Goal: Information Seeking & Learning: Understand process/instructions

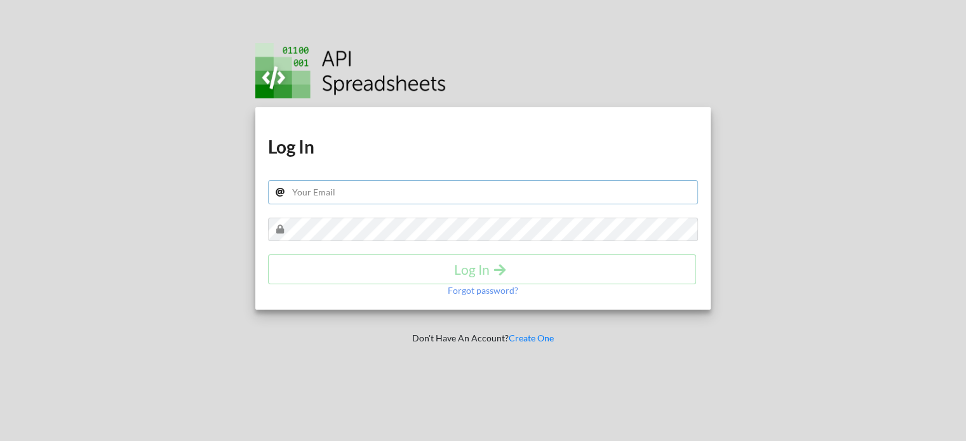
click at [352, 196] on input "text" at bounding box center [483, 192] width 431 height 24
type input "Coulombevin@hotmail.com"
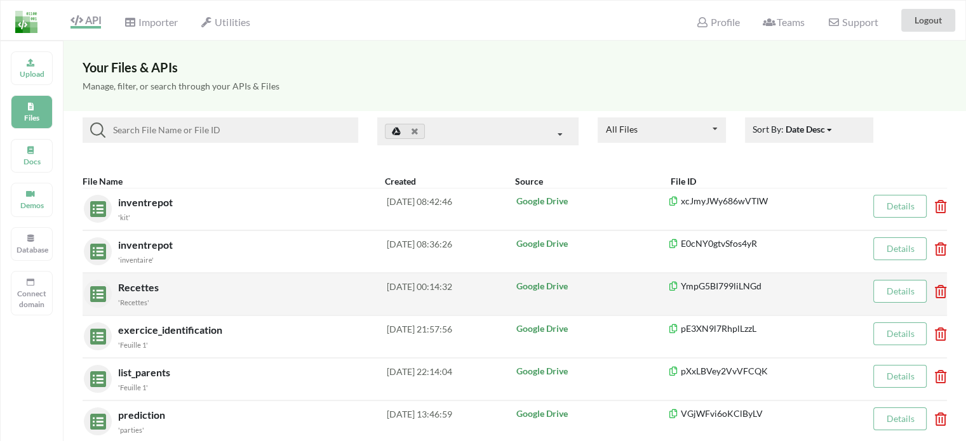
click at [213, 284] on div "Recettes 'Recettes'" at bounding box center [252, 294] width 269 height 29
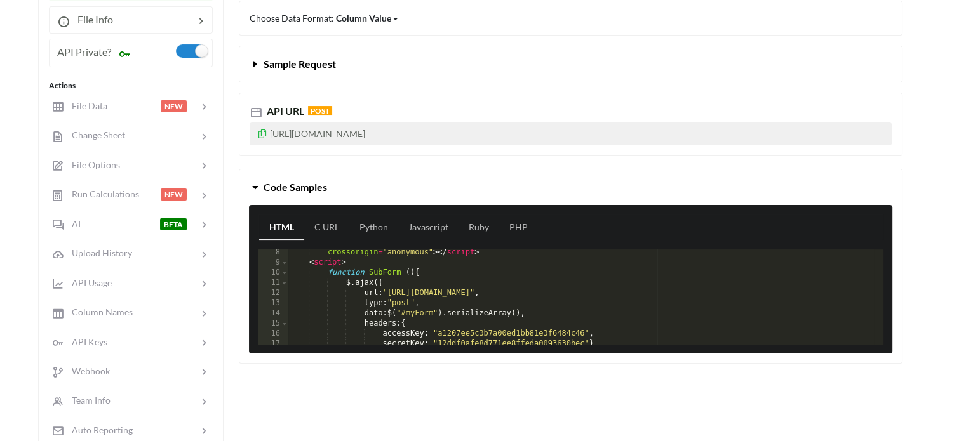
scroll to position [76, 0]
click at [431, 223] on link "Javascript" at bounding box center [428, 227] width 60 height 25
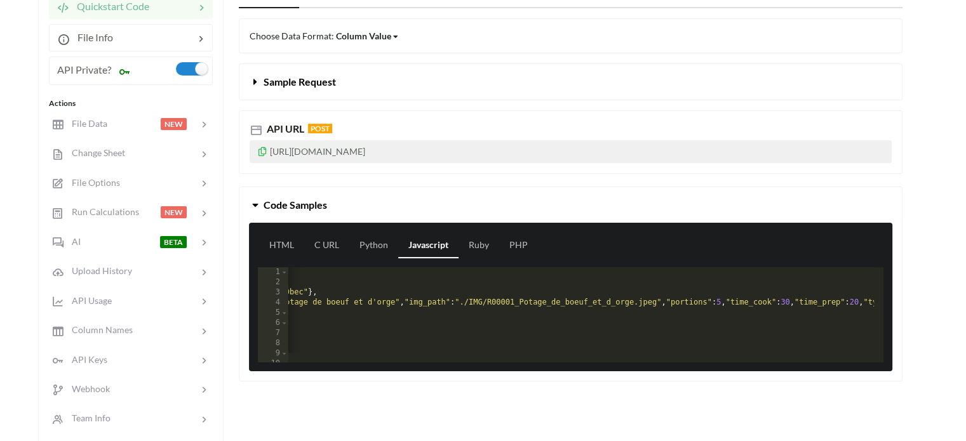
scroll to position [0, 478]
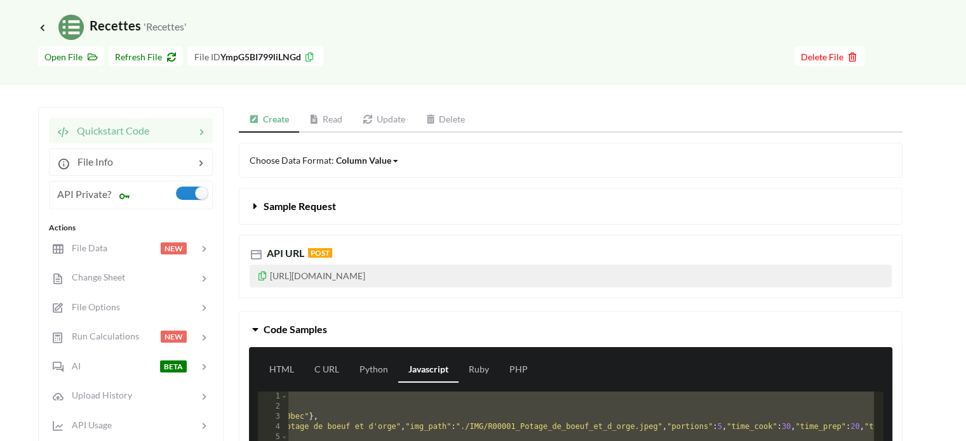
scroll to position [44, 0]
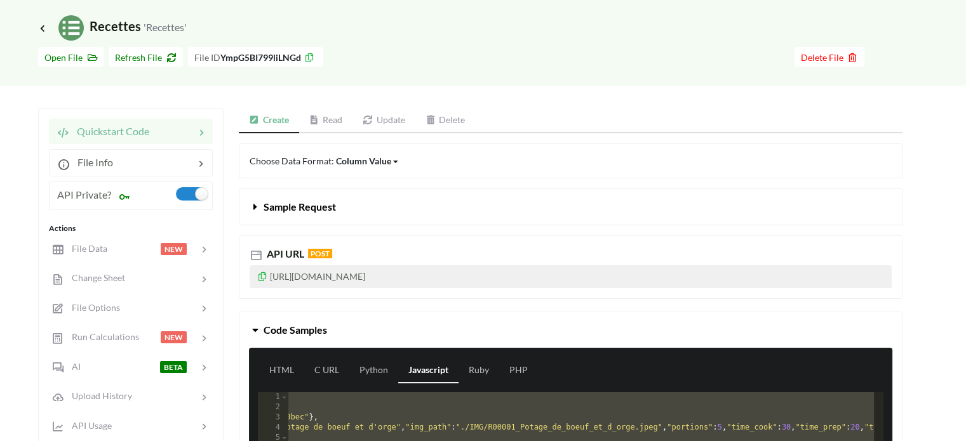
click at [331, 122] on link "Read" at bounding box center [326, 120] width 54 height 25
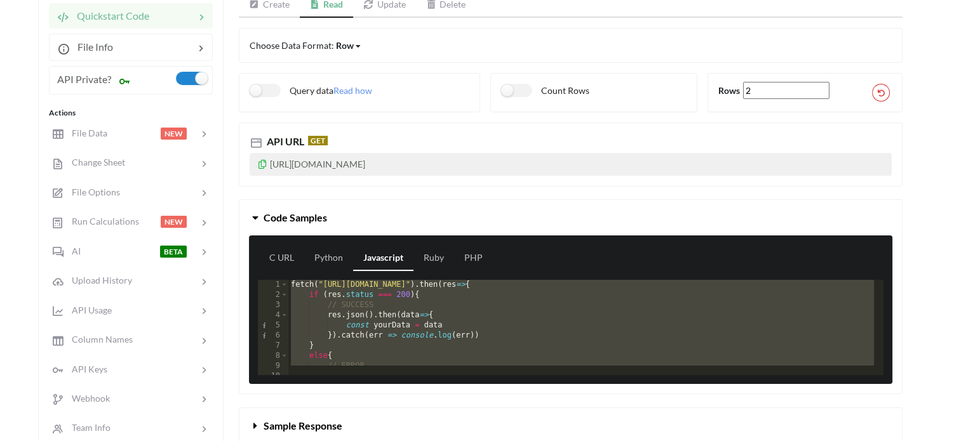
scroll to position [158, 0]
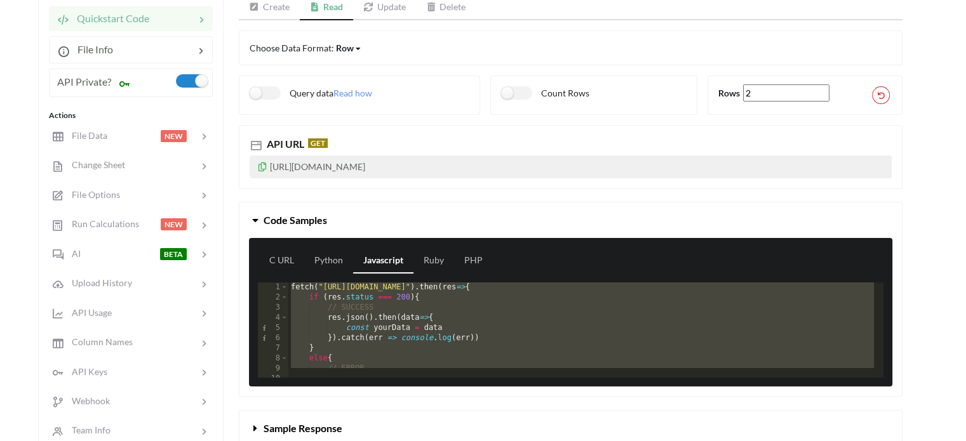
click at [356, 354] on div "fetch ( "[URL][DOMAIN_NAME]" ) . then ( res => { if ( res . status === 200 ) { …" at bounding box center [581, 326] width 586 height 86
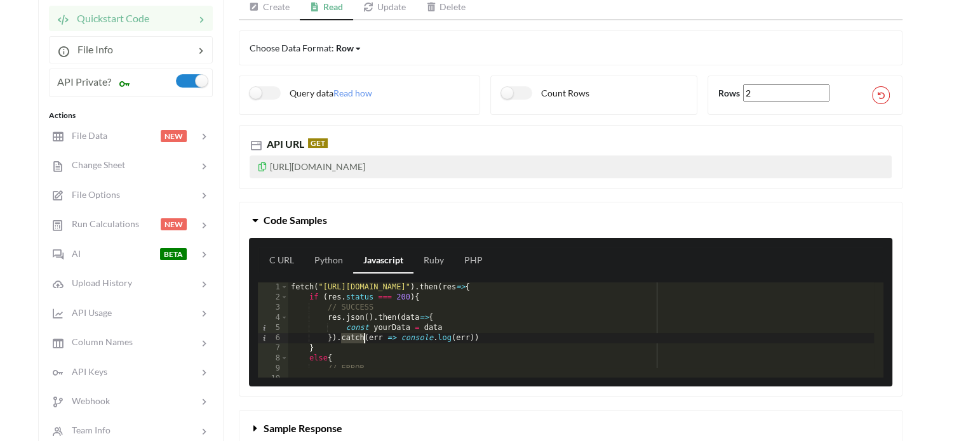
click at [356, 354] on div "fetch ( "[URL][DOMAIN_NAME]" ) . then ( res => { if ( res . status === 200 ) { …" at bounding box center [658, 336] width 741 height 106
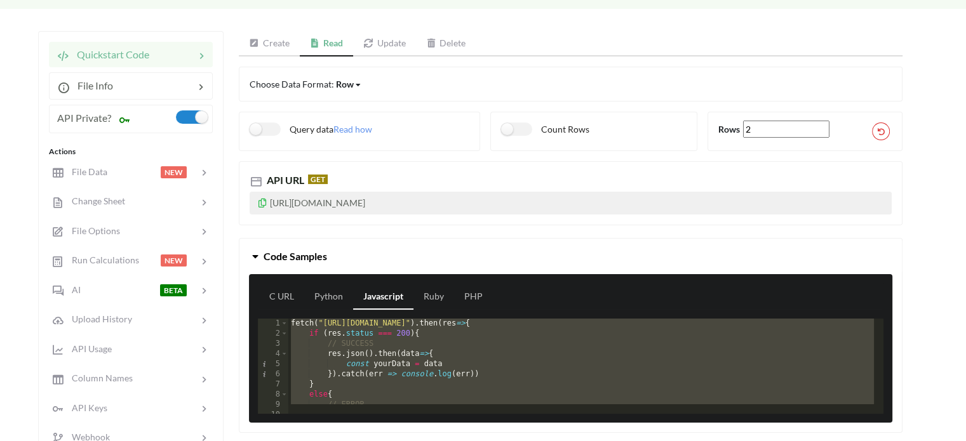
scroll to position [121, 0]
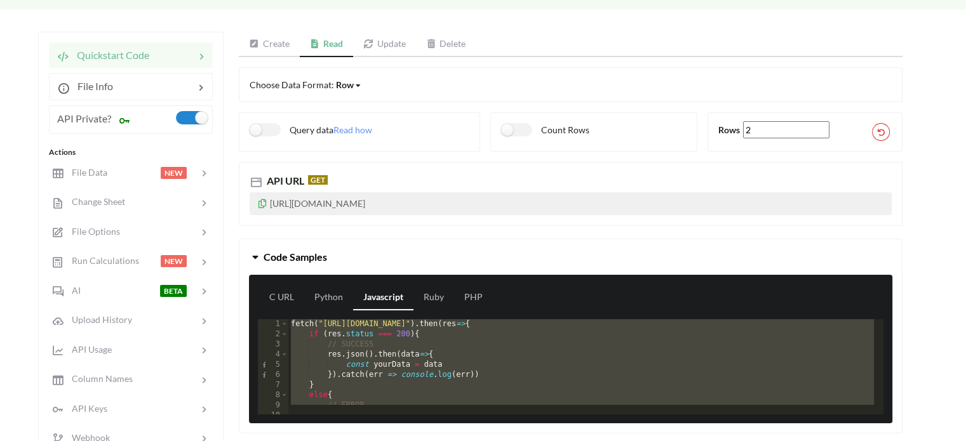
click at [393, 43] on link "Update" at bounding box center [384, 44] width 63 height 25
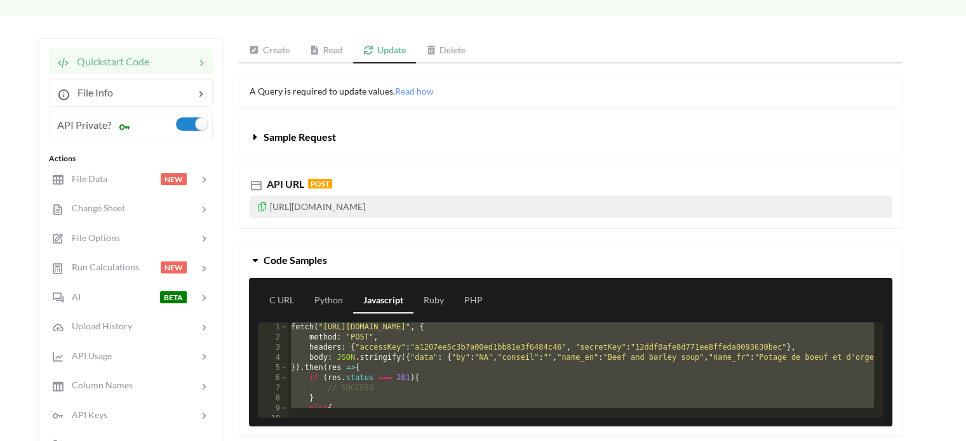
scroll to position [114, 0]
